Goal: Task Accomplishment & Management: Use online tool/utility

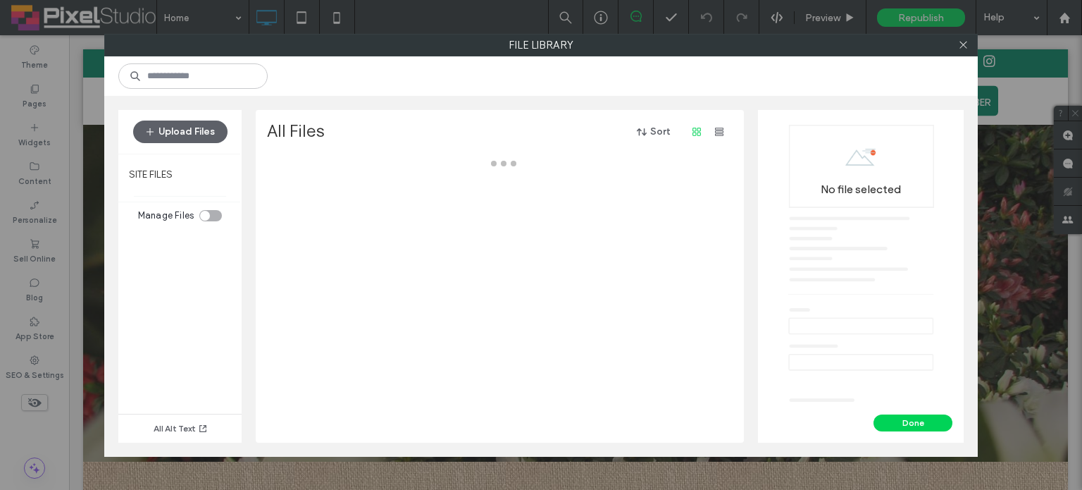
scroll to position [130, 0]
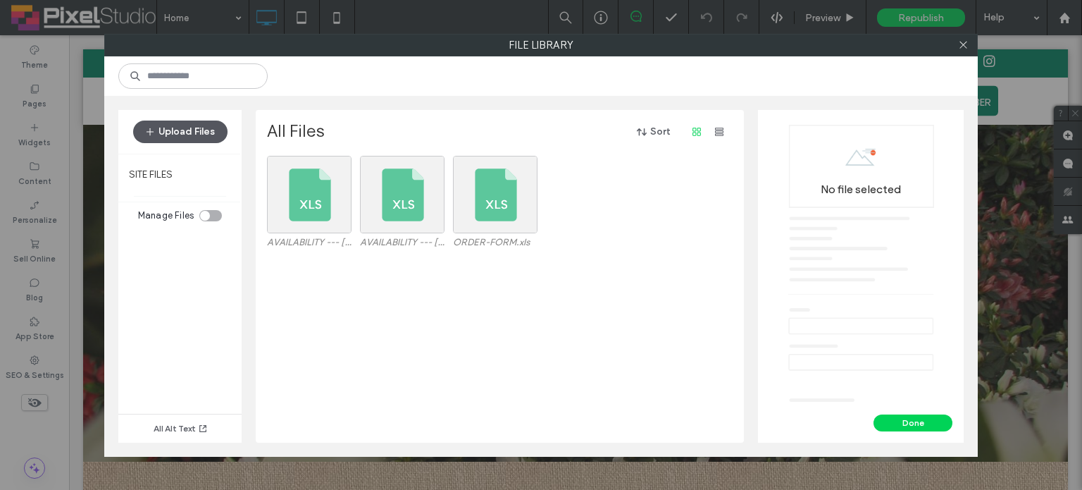
click at [205, 136] on button "Upload Files" at bounding box center [180, 131] width 94 height 23
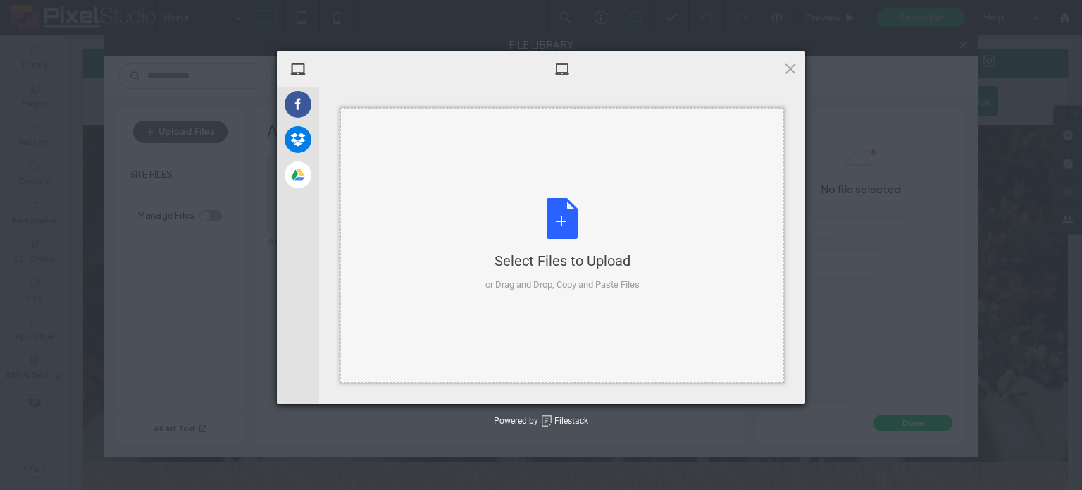
click at [554, 213] on div "Select Files to Upload or Drag and Drop, Copy and Paste Files" at bounding box center [562, 245] width 154 height 94
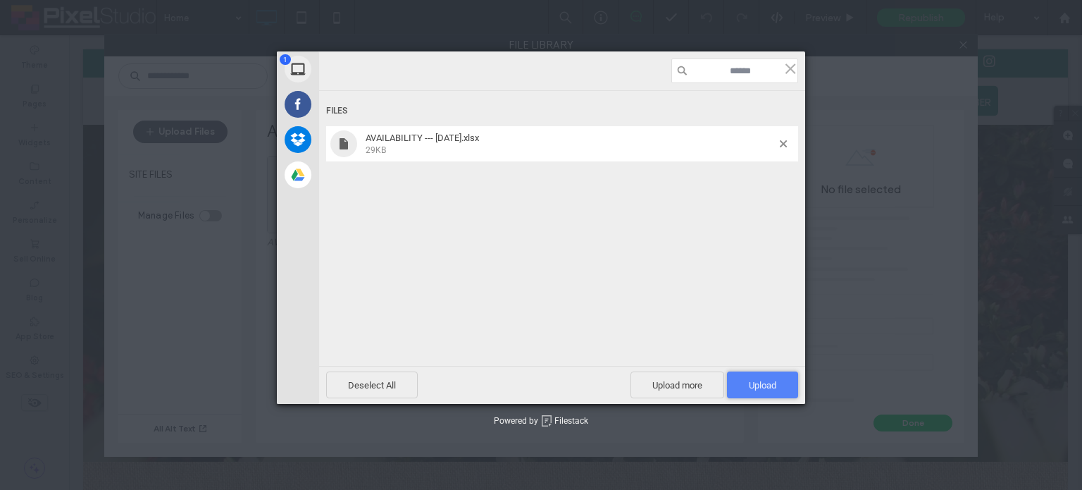
click at [765, 385] on span "Upload 1" at bounding box center [762, 385] width 27 height 11
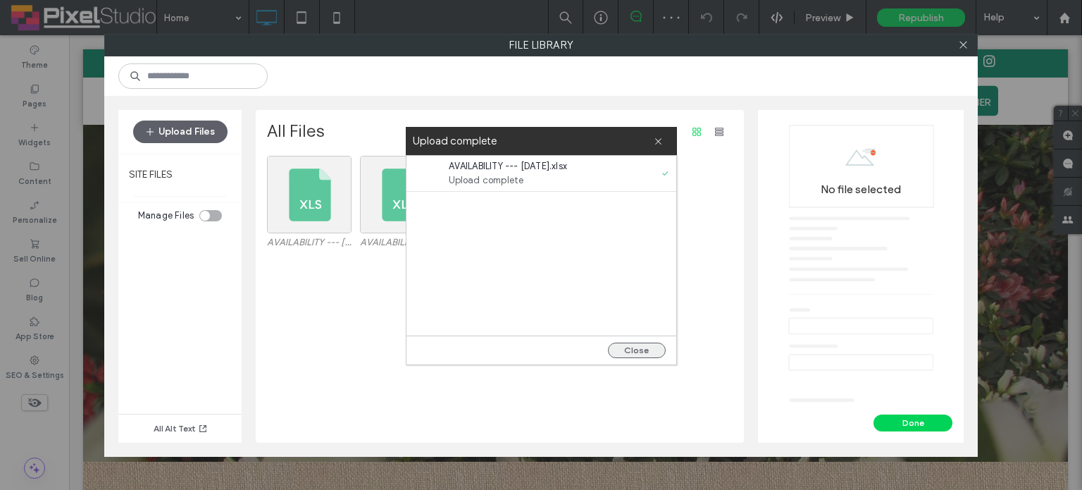
click at [619, 349] on button "Close" at bounding box center [637, 349] width 58 height 15
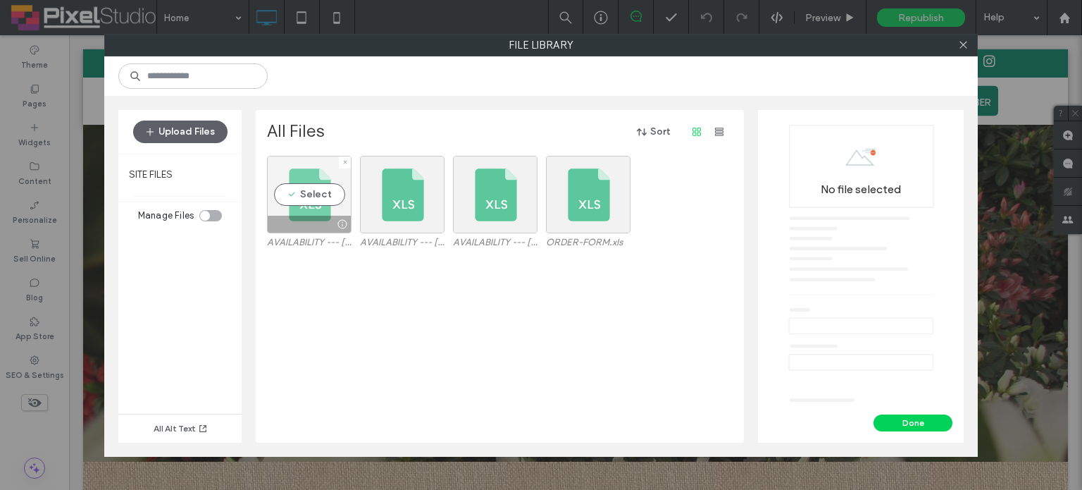
click at [300, 177] on div "Select" at bounding box center [309, 194] width 85 height 77
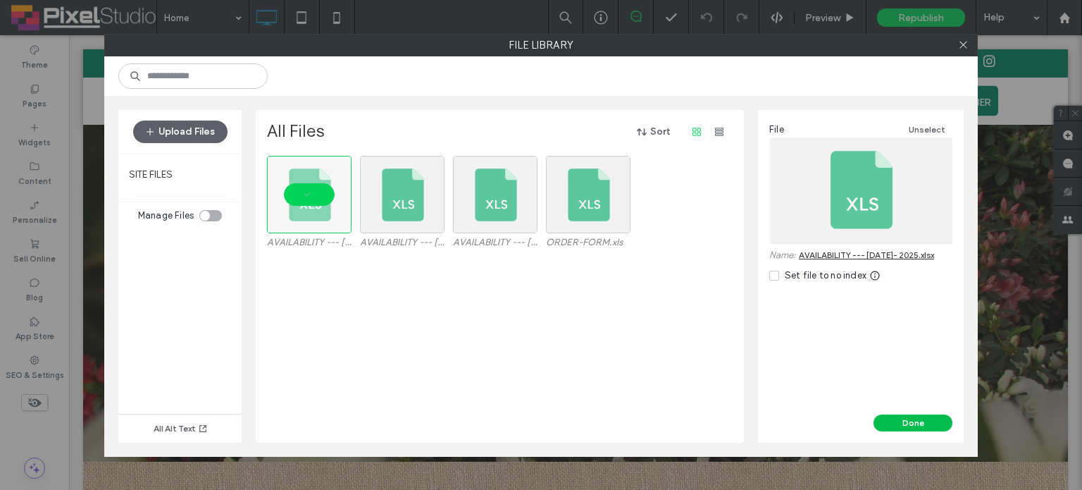
click at [902, 419] on button "Done" at bounding box center [913, 422] width 79 height 17
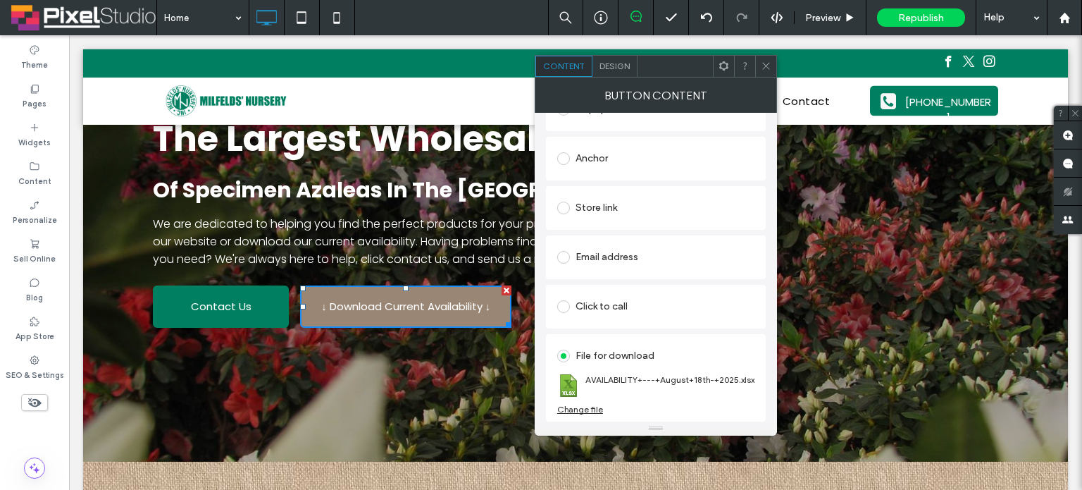
click at [811, 375] on div "The Largest Wholesale Grower Of Specimen Azaleas In The Southland We are dedica…" at bounding box center [575, 228] width 985 height 468
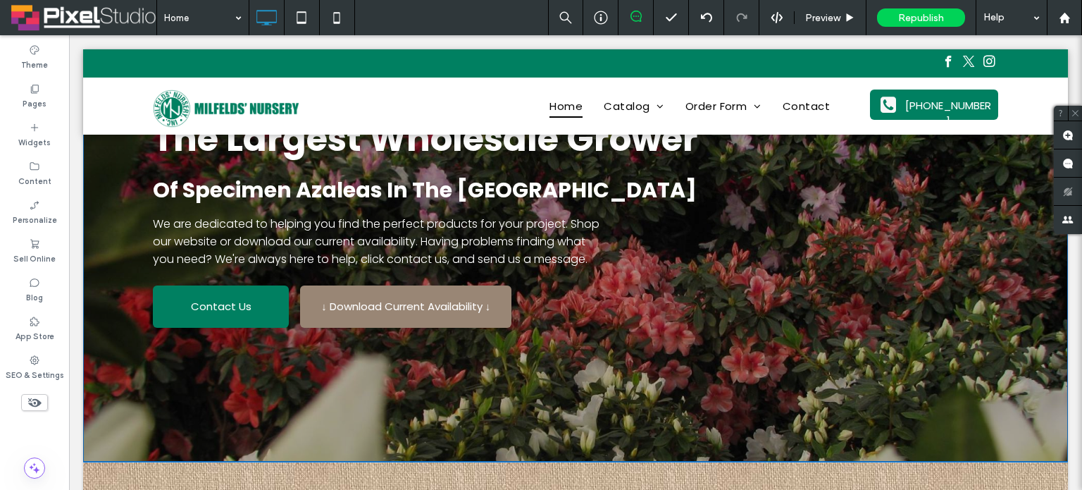
scroll to position [0, 0]
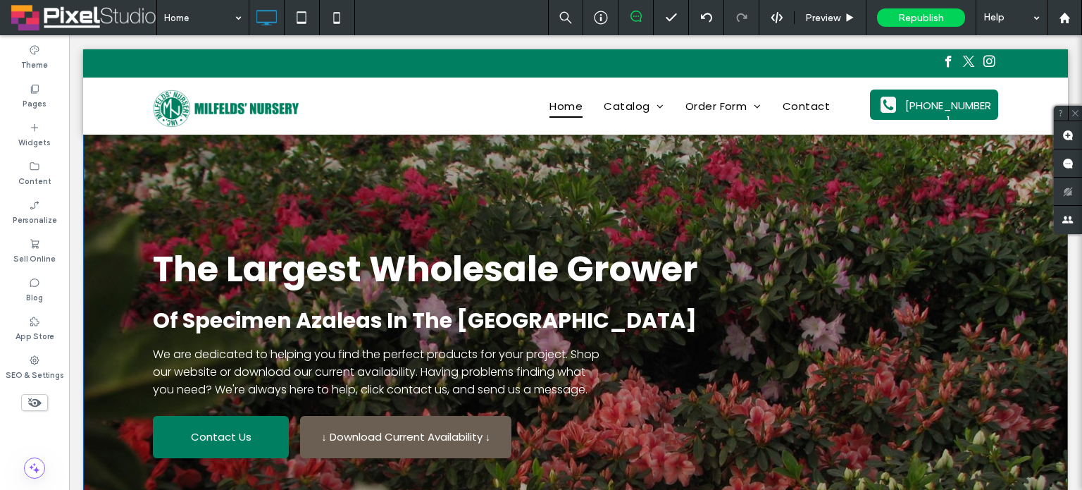
click at [442, 446] on span "↓ Download Current Availability ↓" at bounding box center [405, 436] width 169 height 30
click at [406, 425] on span "↓ Download Current Availability ↓" at bounding box center [405, 436] width 169 height 30
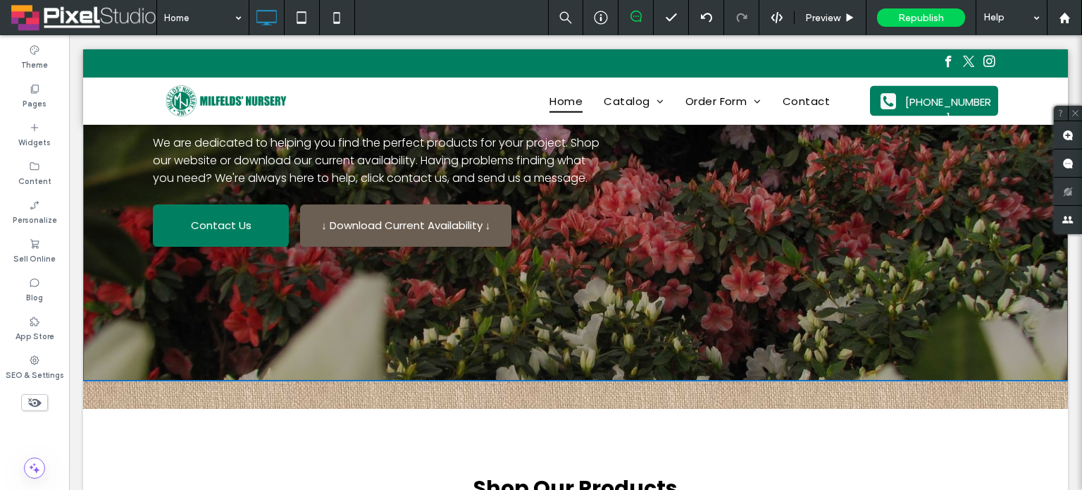
scroll to position [141, 0]
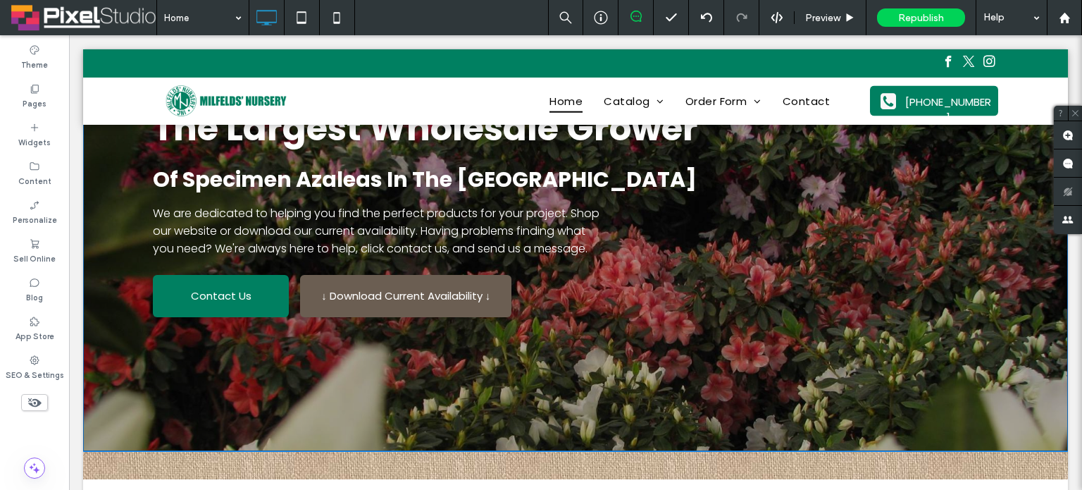
click at [437, 289] on span "↓ Download Current Availability ↓" at bounding box center [405, 295] width 169 height 30
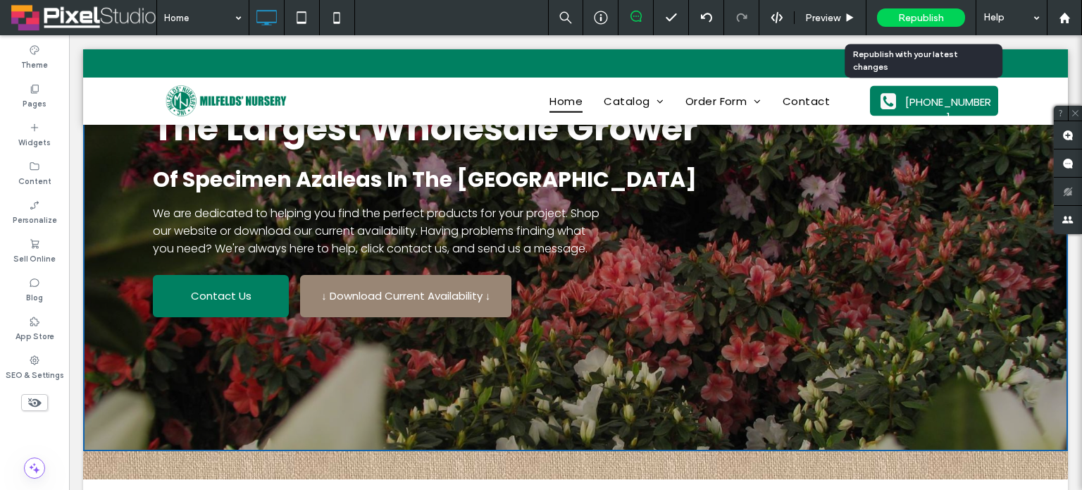
click at [924, 8] on div "Republish" at bounding box center [921, 17] width 88 height 18
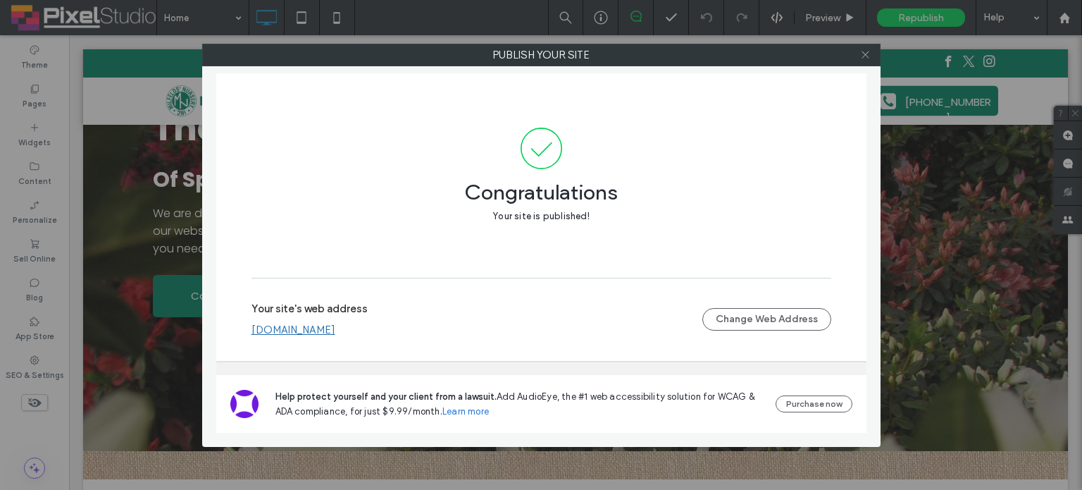
click at [868, 52] on icon at bounding box center [865, 54] width 11 height 11
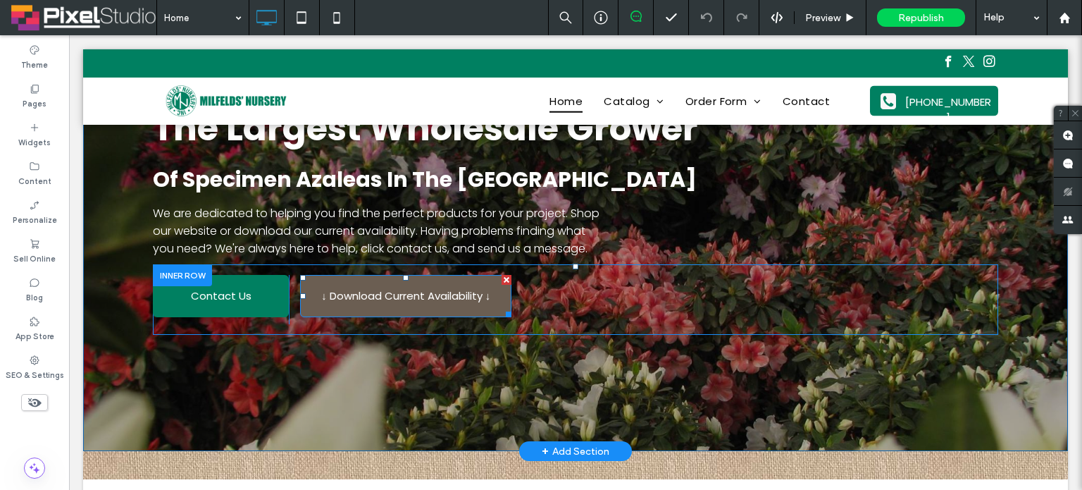
click at [434, 275] on link "↓ Download Current Availability ↓" at bounding box center [405, 296] width 211 height 42
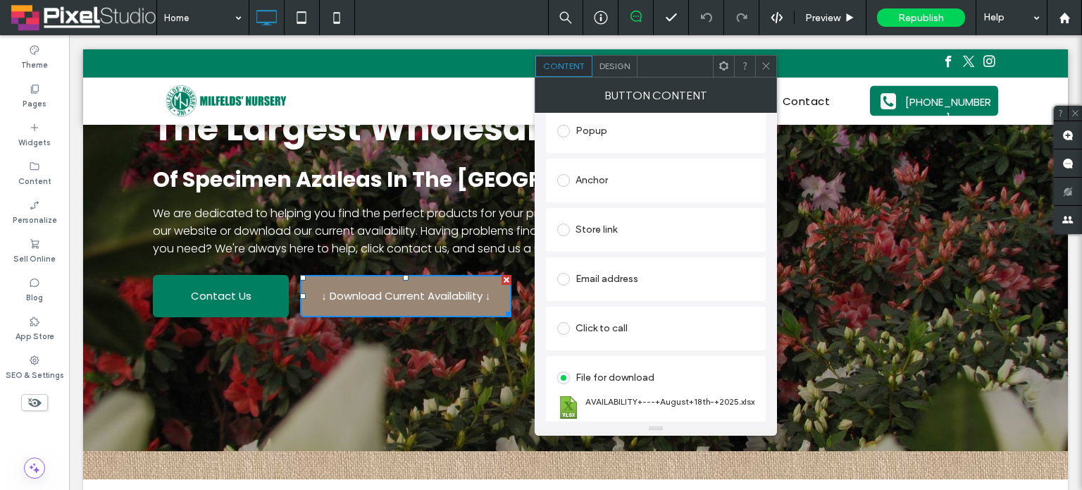
scroll to position [273, 0]
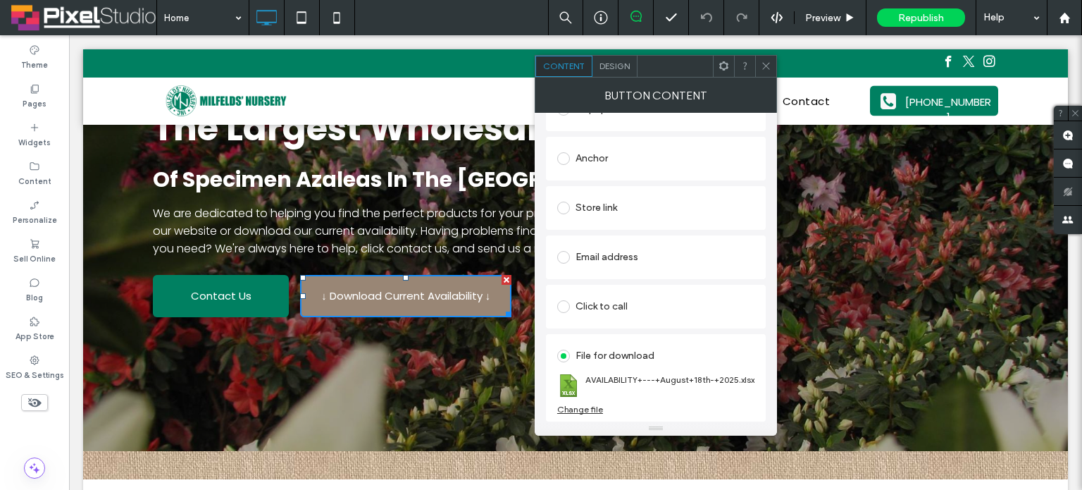
click at [826, 332] on div "The Largest Wholesale Grower Of Specimen Azaleas In The Southland We are dedica…" at bounding box center [575, 217] width 985 height 468
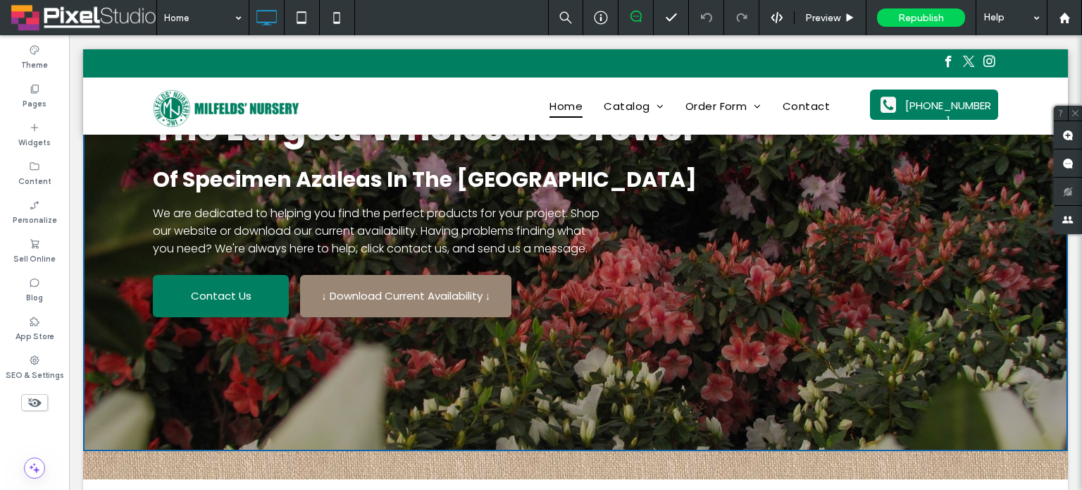
scroll to position [0, 0]
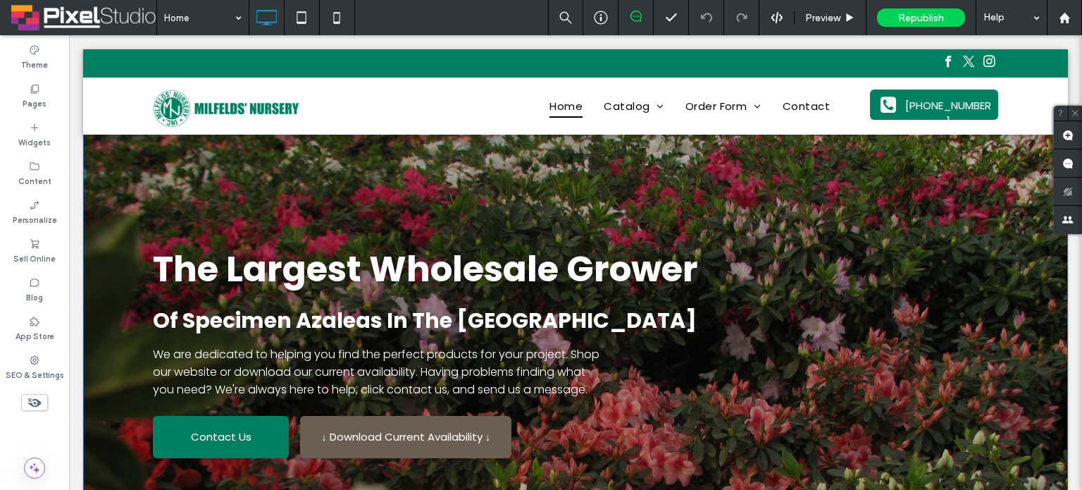
click at [459, 429] on span "↓ Download Current Availability ↓" at bounding box center [405, 436] width 169 height 30
